Goal: Navigation & Orientation: Find specific page/section

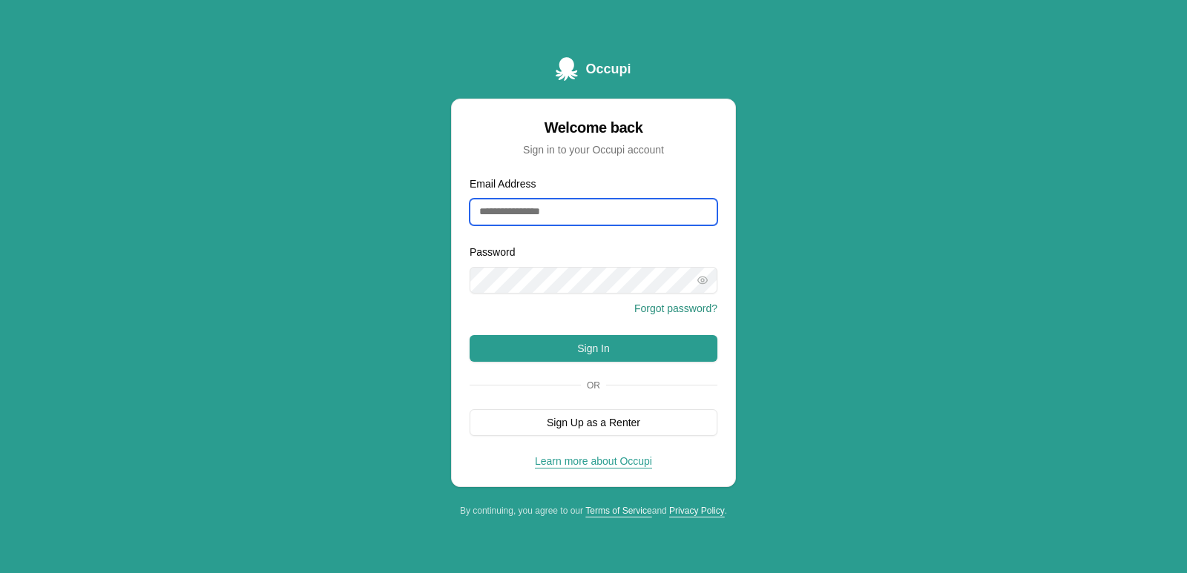
click at [612, 217] on input "Email Address" at bounding box center [593, 212] width 248 height 27
click at [624, 205] on input "Email Address" at bounding box center [593, 212] width 248 height 27
type input "**********"
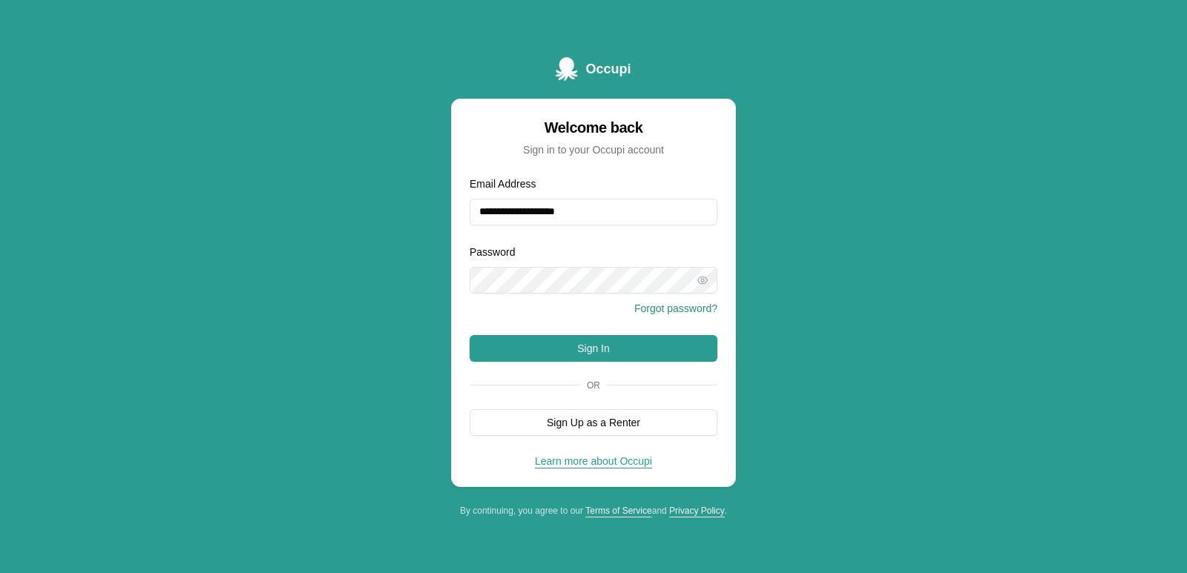
click at [522, 314] on div "Forgot password?" at bounding box center [593, 309] width 248 height 18
click at [545, 344] on button "Sign In" at bounding box center [593, 348] width 248 height 27
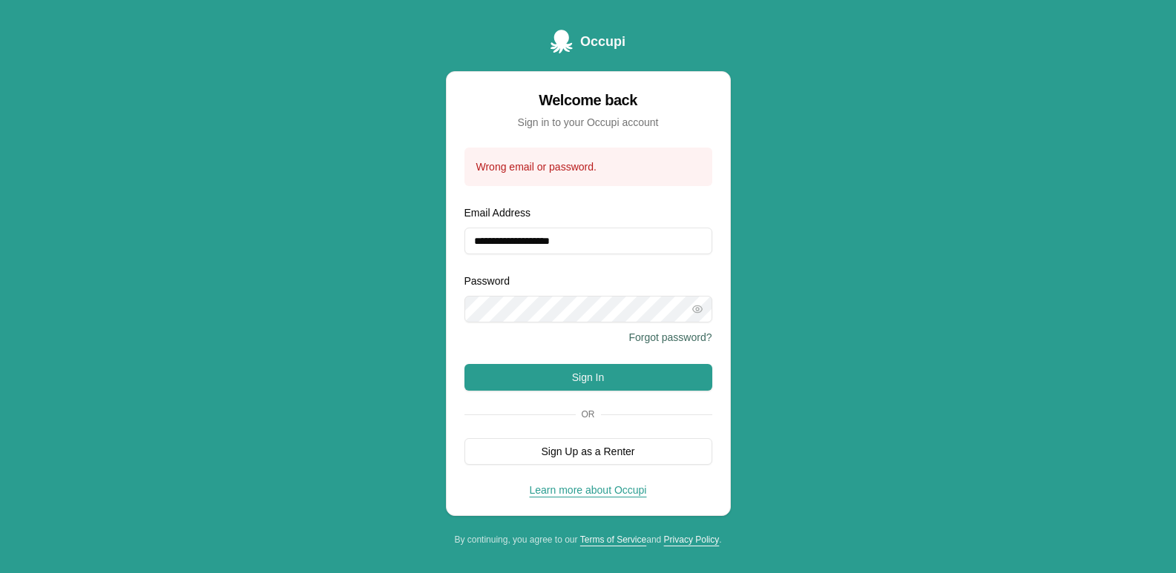
click at [656, 334] on button "Forgot password?" at bounding box center [669, 337] width 83 height 15
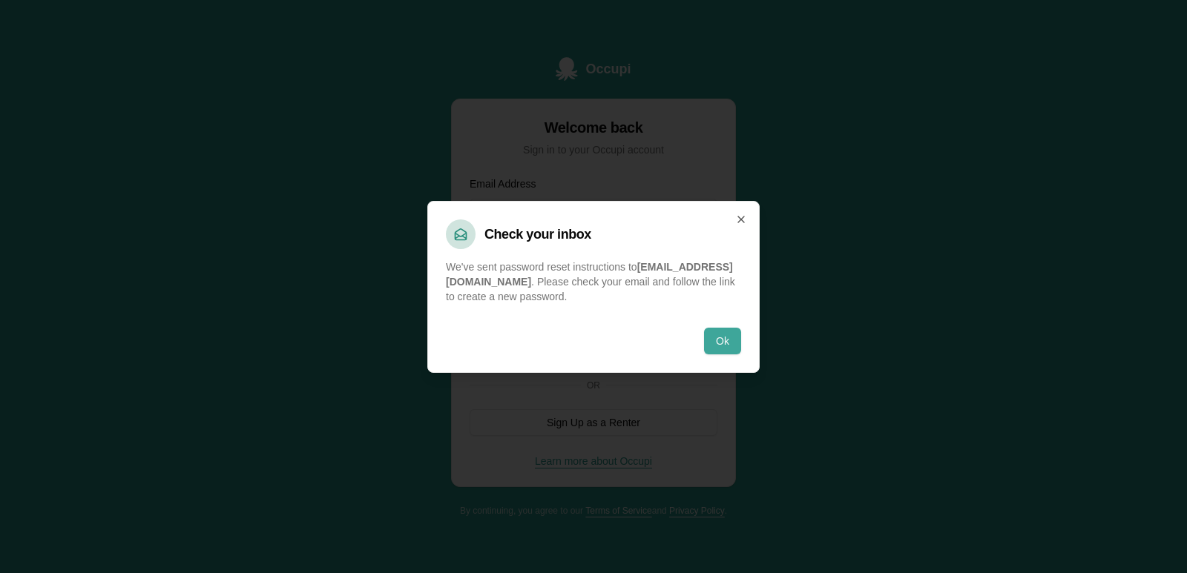
click at [722, 341] on button "Ok" at bounding box center [722, 341] width 37 height 27
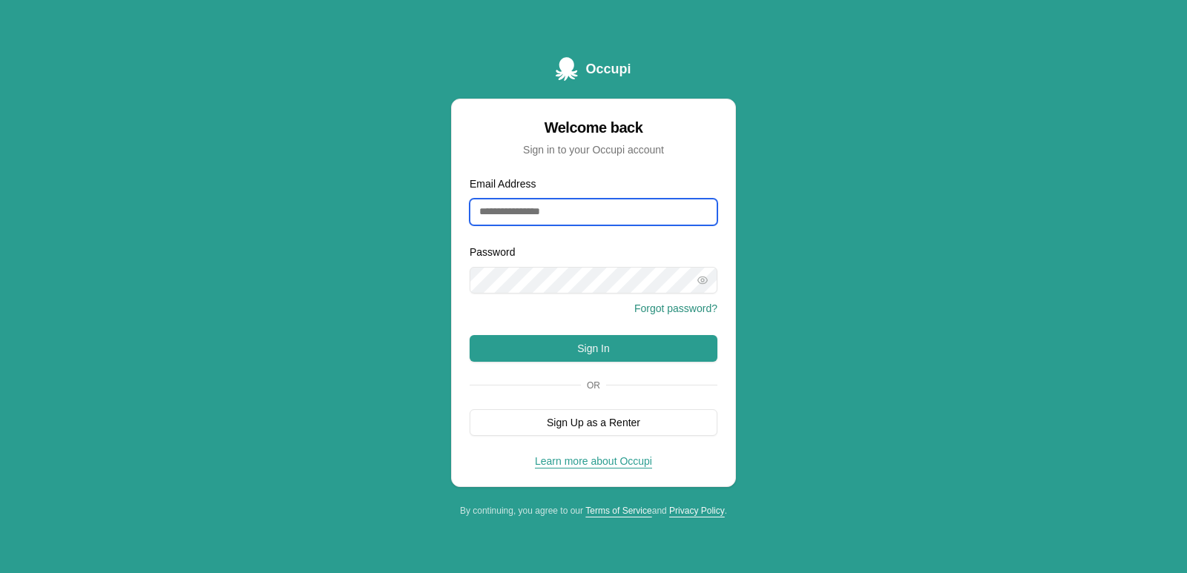
click at [610, 205] on input "Email Address" at bounding box center [593, 212] width 248 height 27
type input "**********"
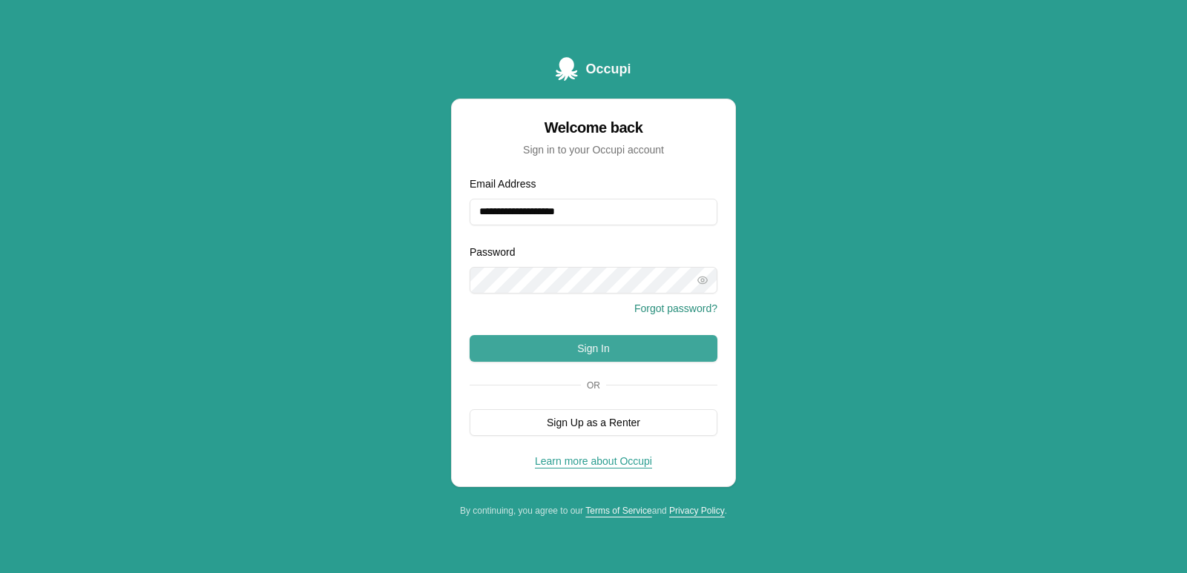
click at [517, 343] on button "Sign In" at bounding box center [593, 348] width 248 height 27
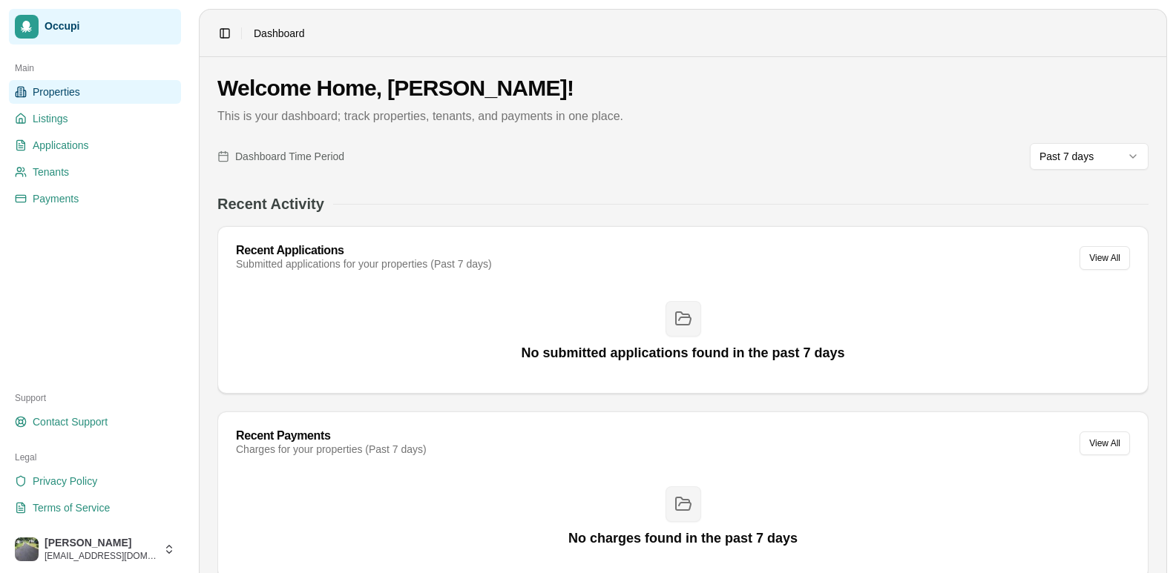
click at [34, 96] on span "Properties" at bounding box center [56, 92] width 47 height 15
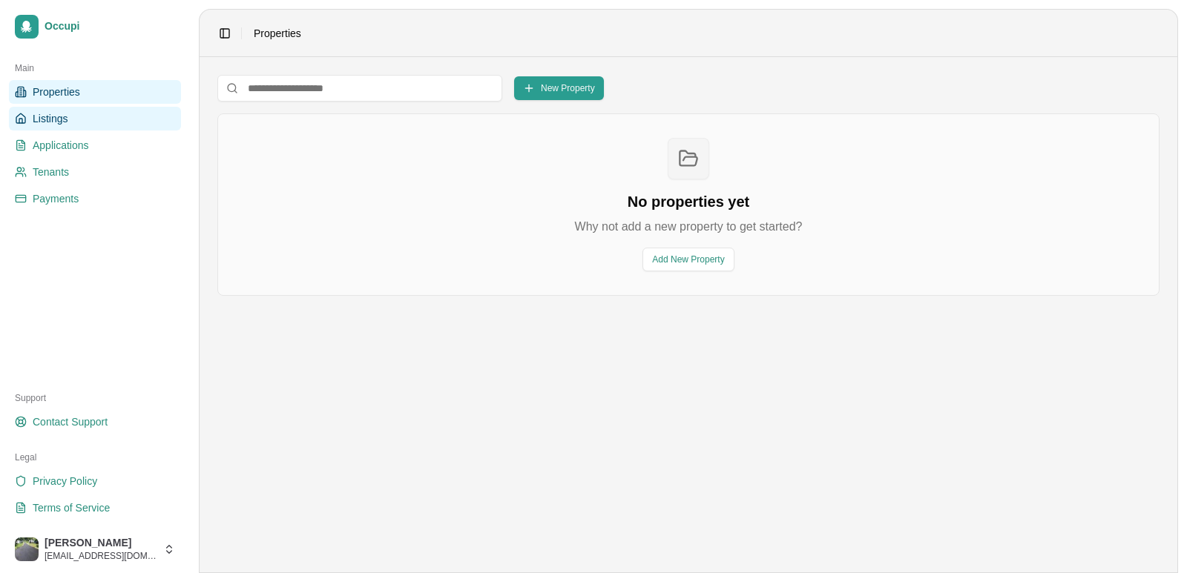
click at [39, 120] on span "Listings" at bounding box center [50, 118] width 35 height 15
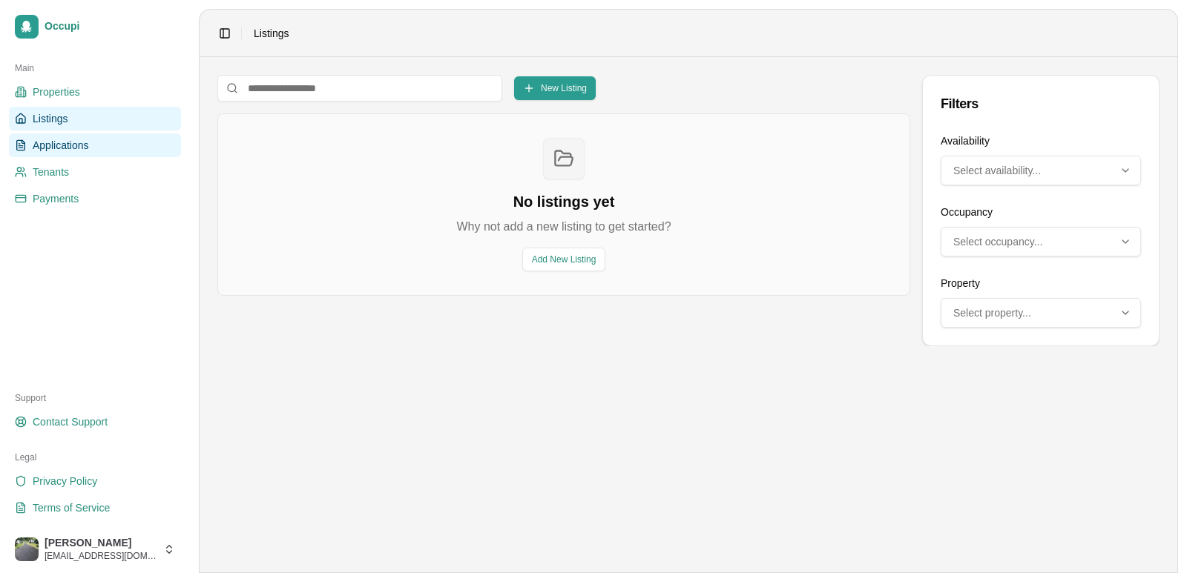
click at [54, 145] on span "Applications" at bounding box center [61, 145] width 56 height 15
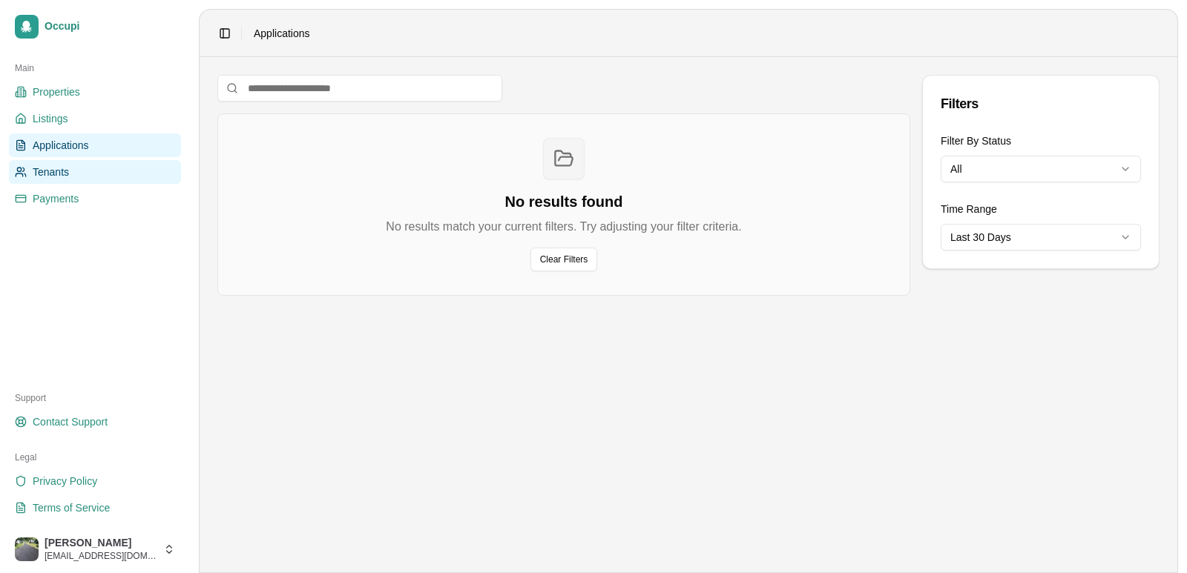
click at [54, 171] on span "Tenants" at bounding box center [51, 172] width 36 height 15
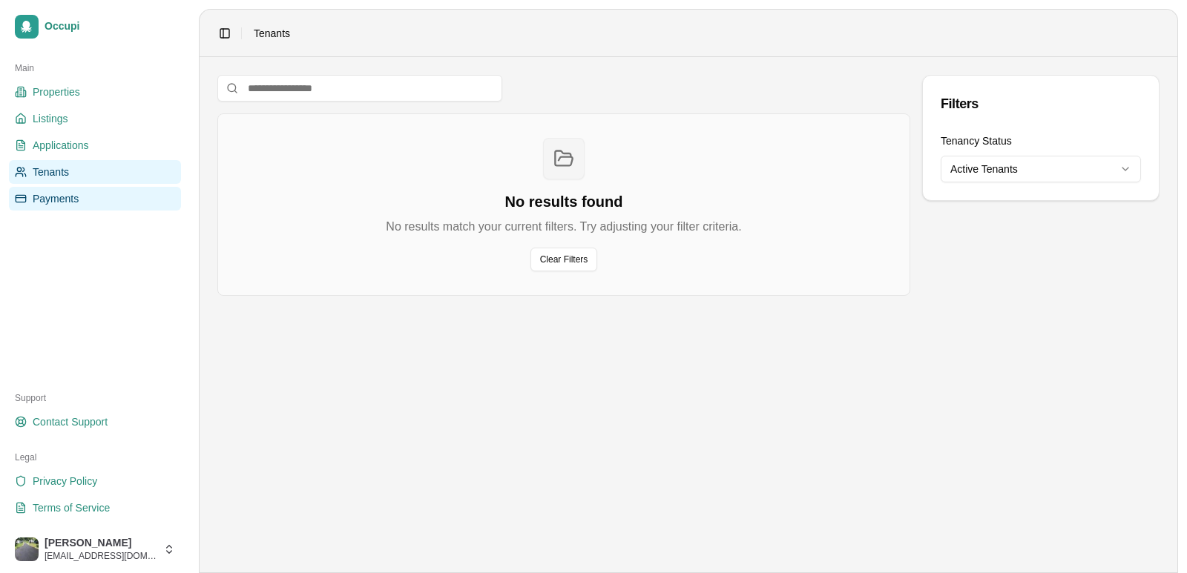
click at [49, 206] on link "Payments" at bounding box center [95, 199] width 172 height 24
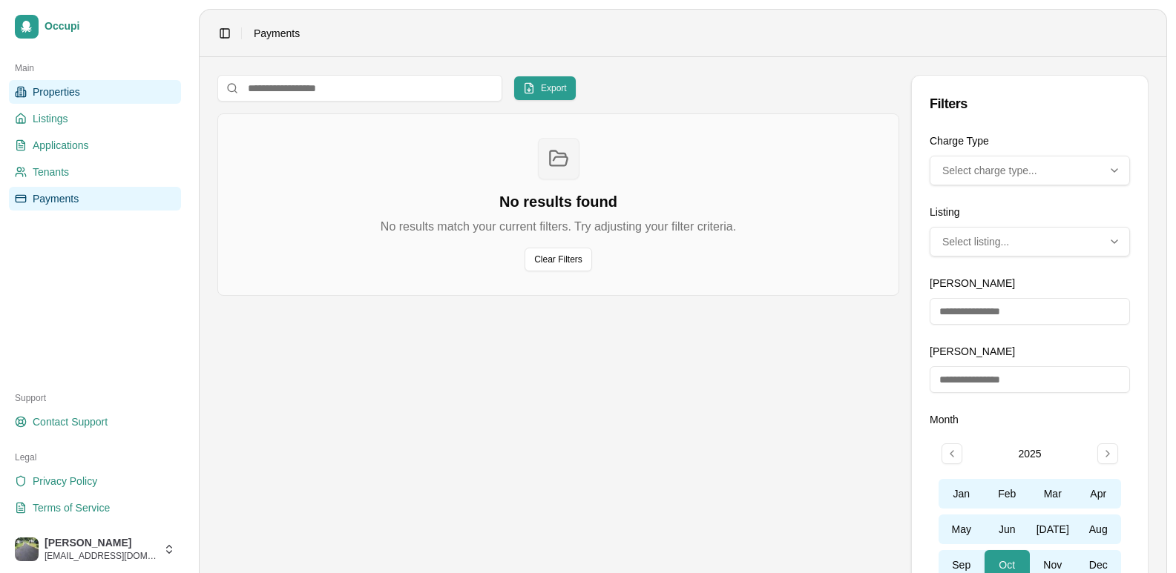
click at [57, 87] on span "Properties" at bounding box center [56, 92] width 47 height 15
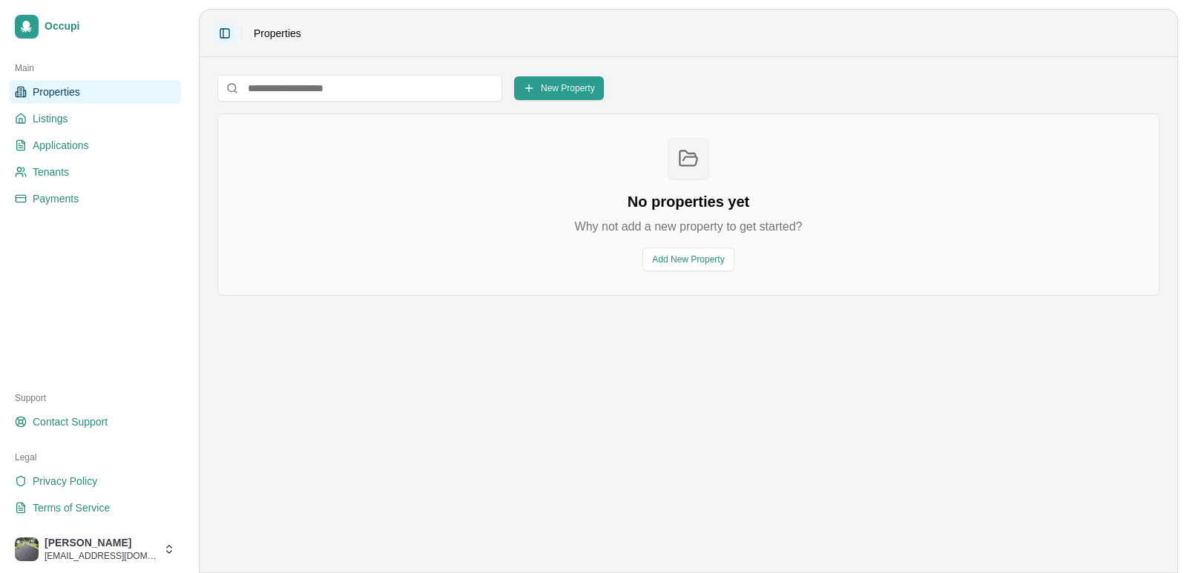
click at [220, 33] on button "Toggle Sidebar" at bounding box center [224, 33] width 21 height 21
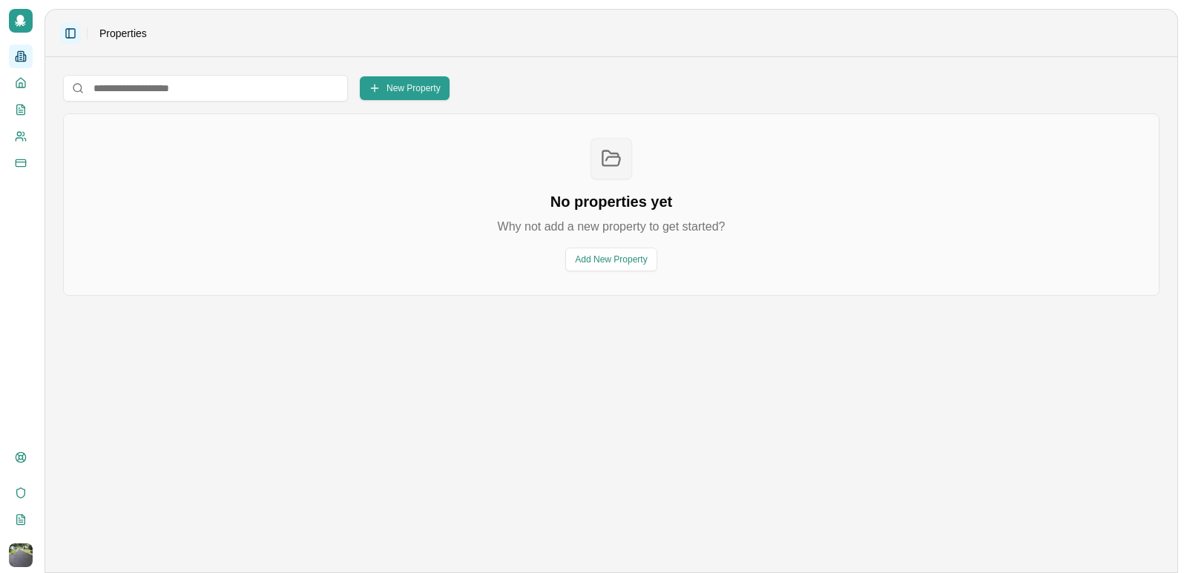
click at [70, 34] on button "Toggle Sidebar" at bounding box center [70, 33] width 21 height 21
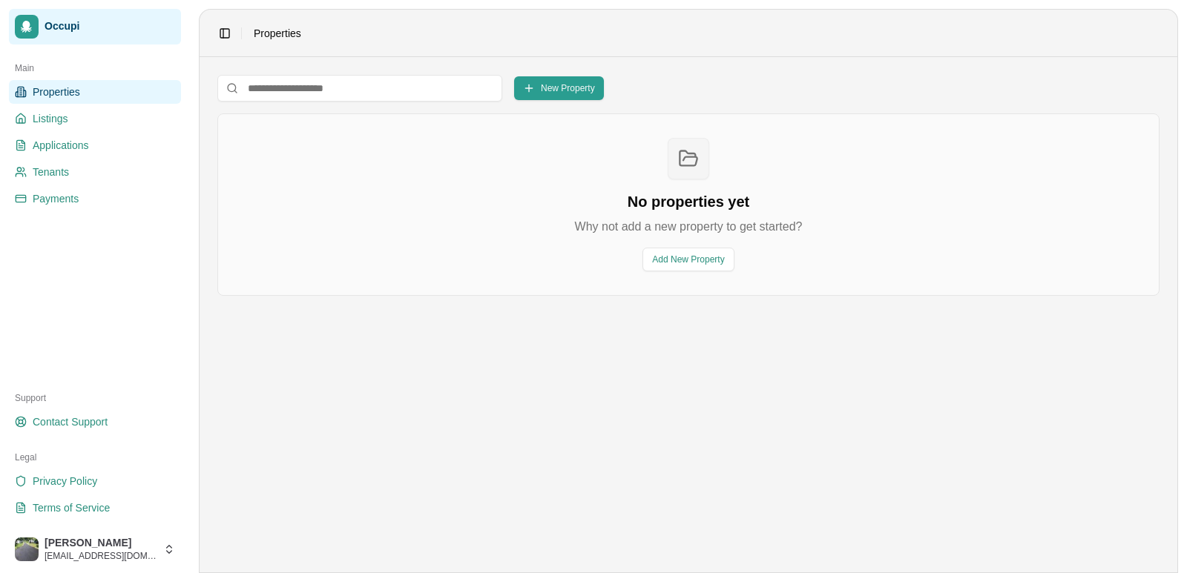
click at [76, 27] on span "Occupi" at bounding box center [109, 26] width 131 height 13
